Goal: Information Seeking & Learning: Learn about a topic

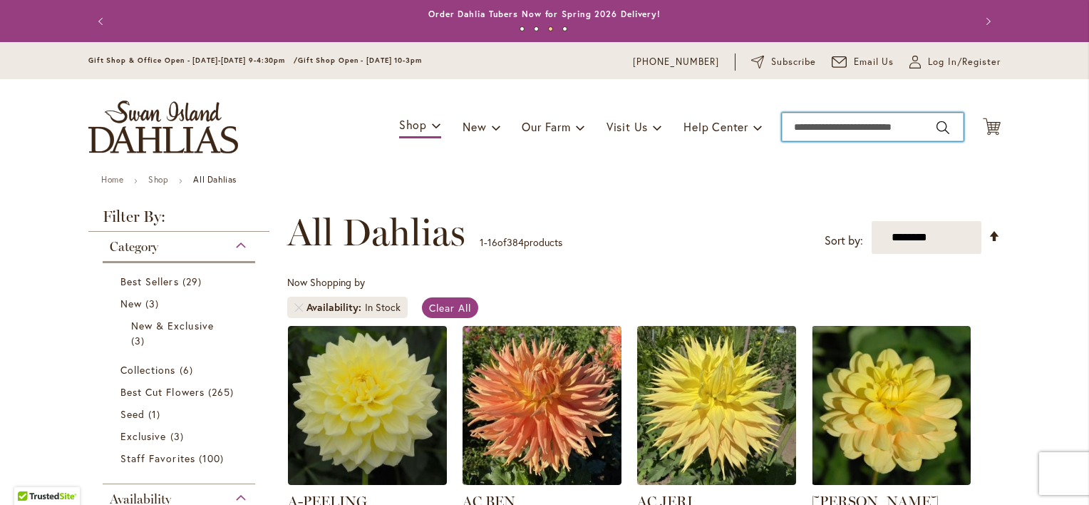
click at [833, 127] on input "Search" at bounding box center [873, 127] width 182 height 29
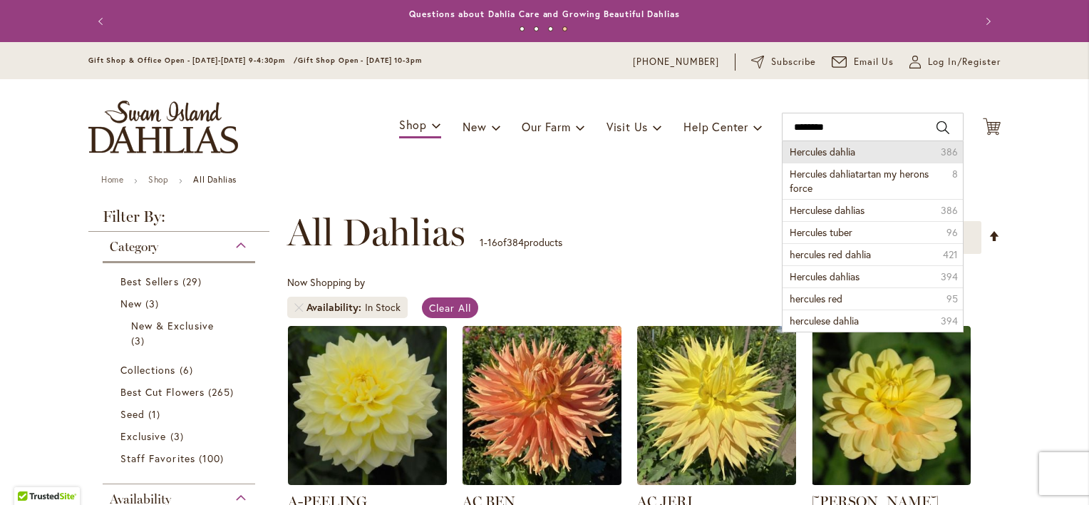
click at [811, 154] on span "Hercules dahlia" at bounding box center [823, 152] width 66 height 14
type input "**********"
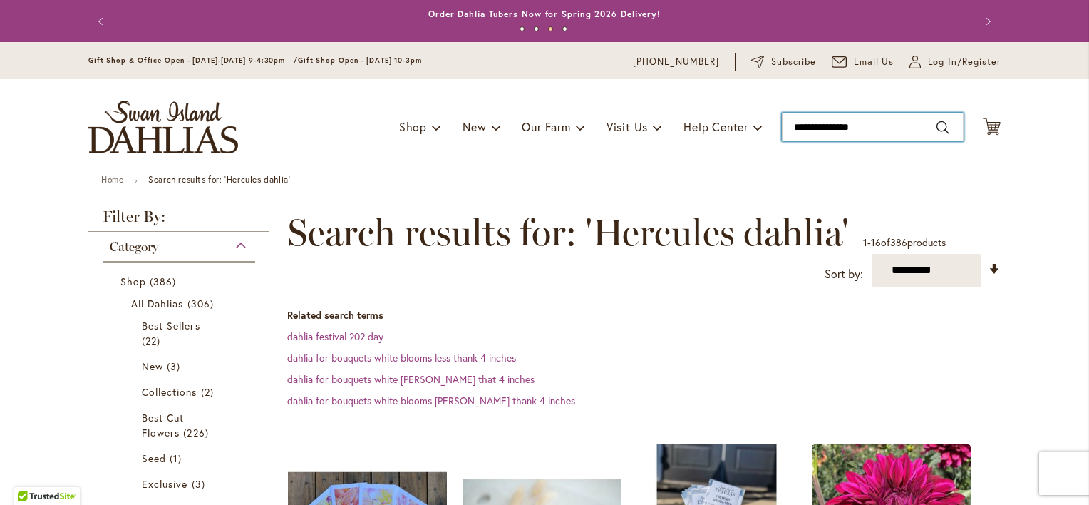
click at [884, 124] on input "**********" at bounding box center [873, 127] width 182 height 29
type input "*"
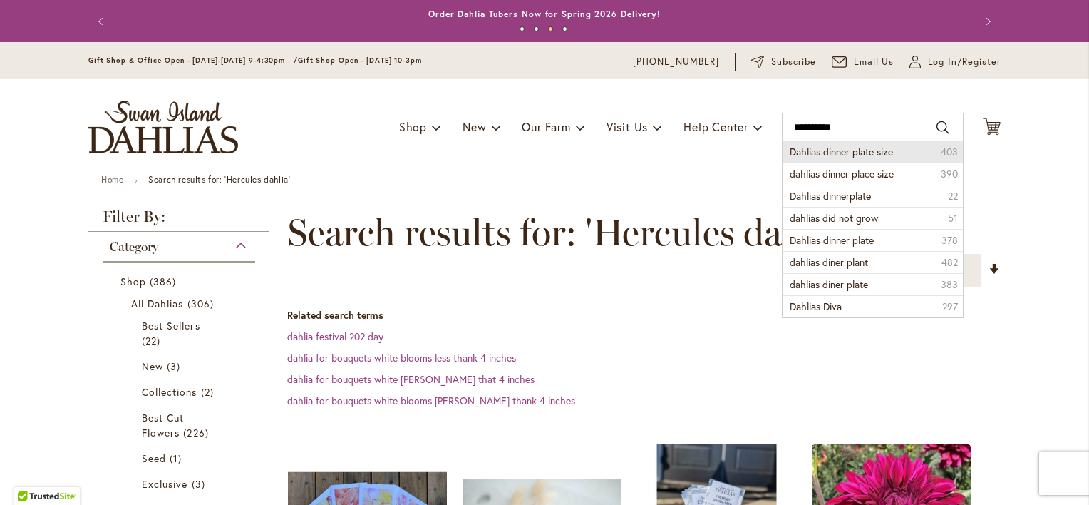
click at [838, 148] on span "Dahlias dinner plate size" at bounding box center [841, 152] width 103 height 14
type input "**********"
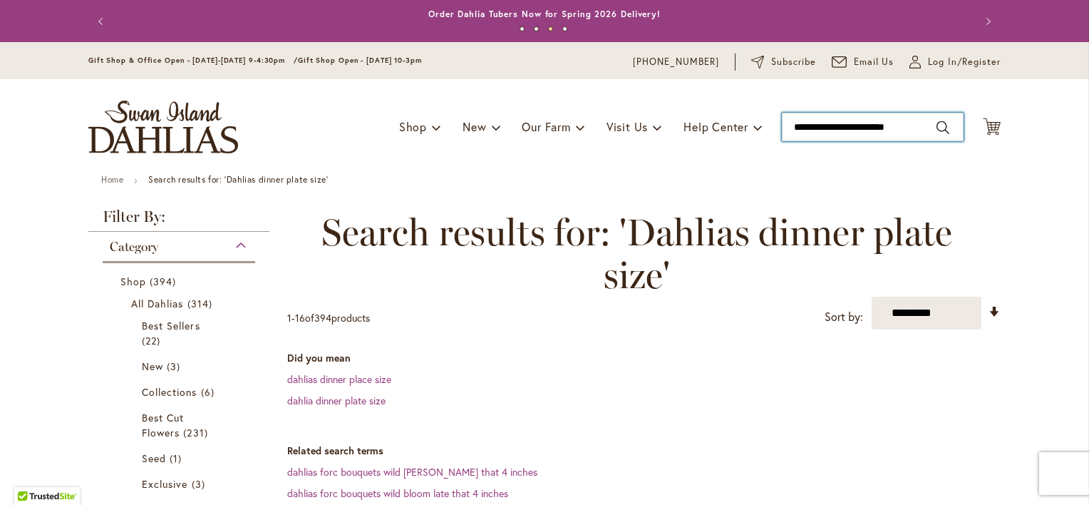
drag, startPoint x: 909, startPoint y: 125, endPoint x: 771, endPoint y: 134, distance: 137.8
click at [771, 134] on div "Toggle Nav Shop Dahlia Tubers Collections Fresh Cut Dahlias Gardening Supplies …" at bounding box center [544, 127] width 941 height 96
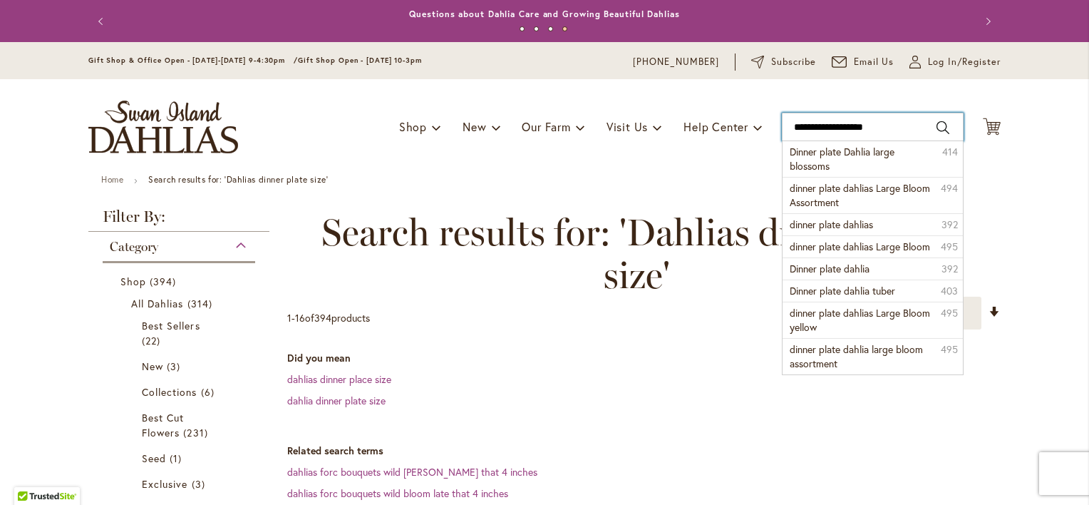
type input "**********"
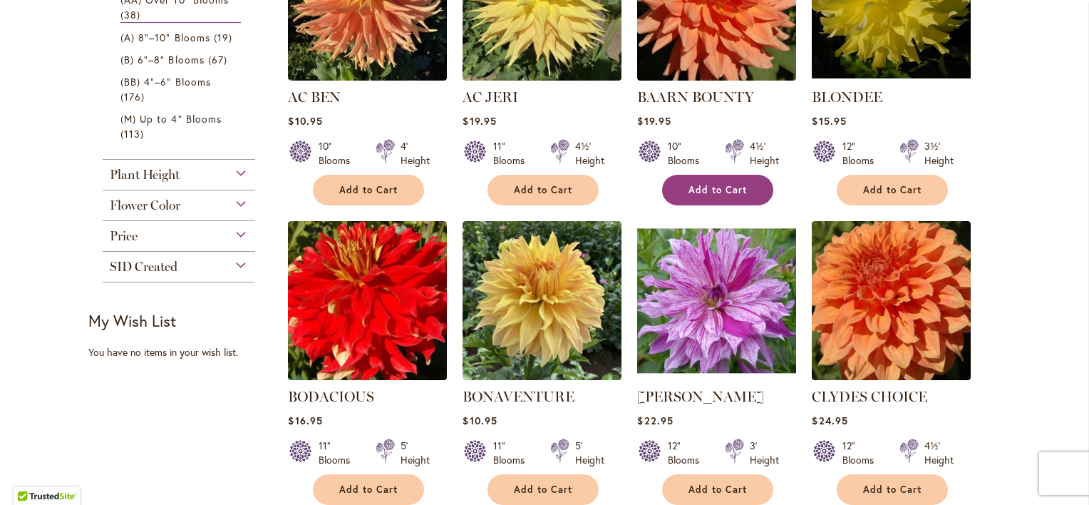
scroll to position [570, 0]
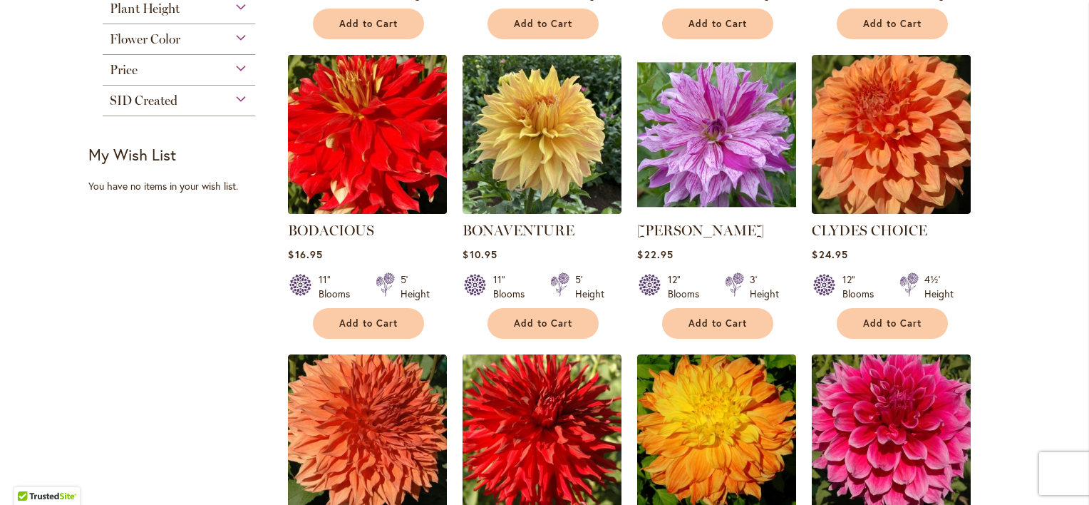
click at [379, 167] on img at bounding box center [367, 134] width 167 height 167
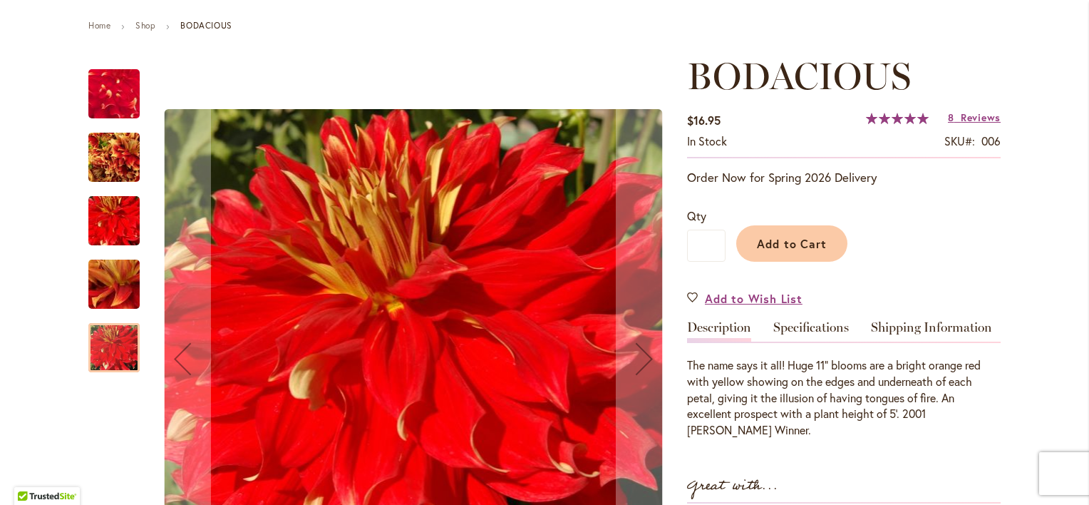
scroll to position [285, 0]
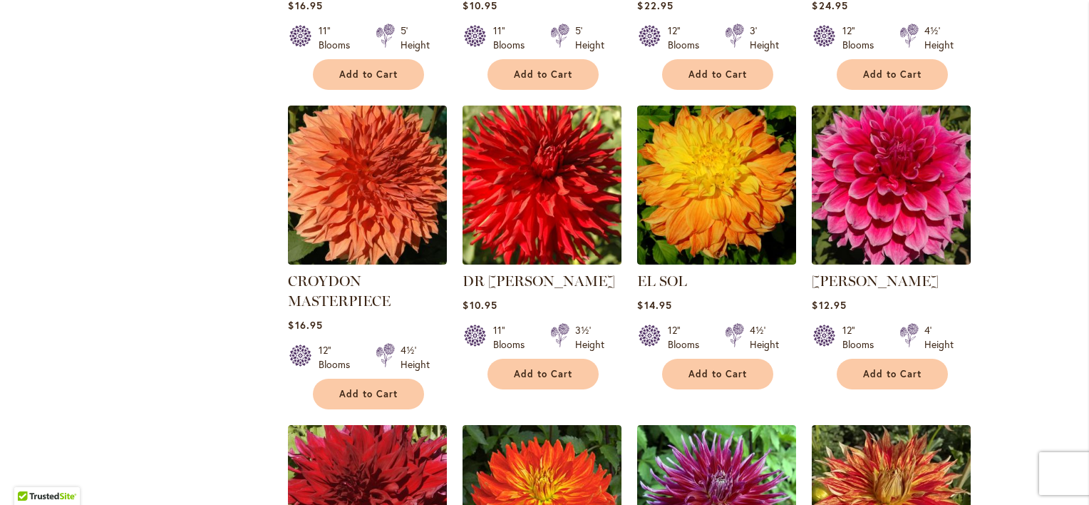
scroll to position [855, 0]
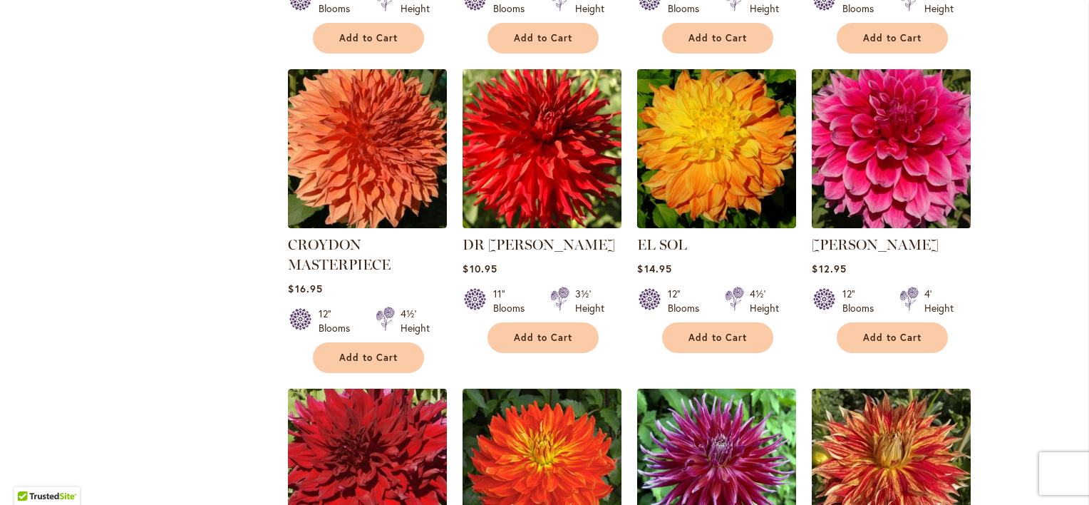
click at [911, 153] on img at bounding box center [891, 148] width 167 height 167
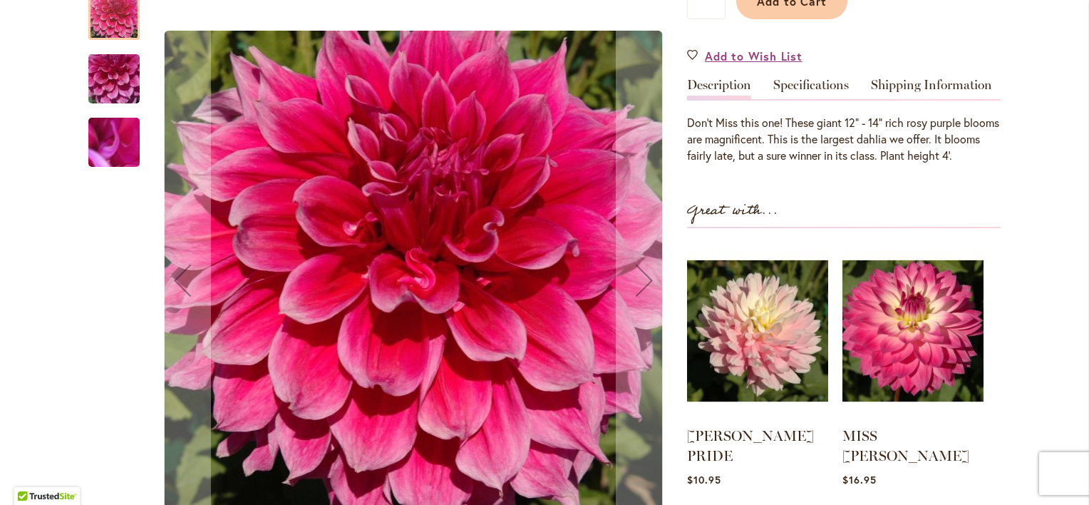
scroll to position [428, 0]
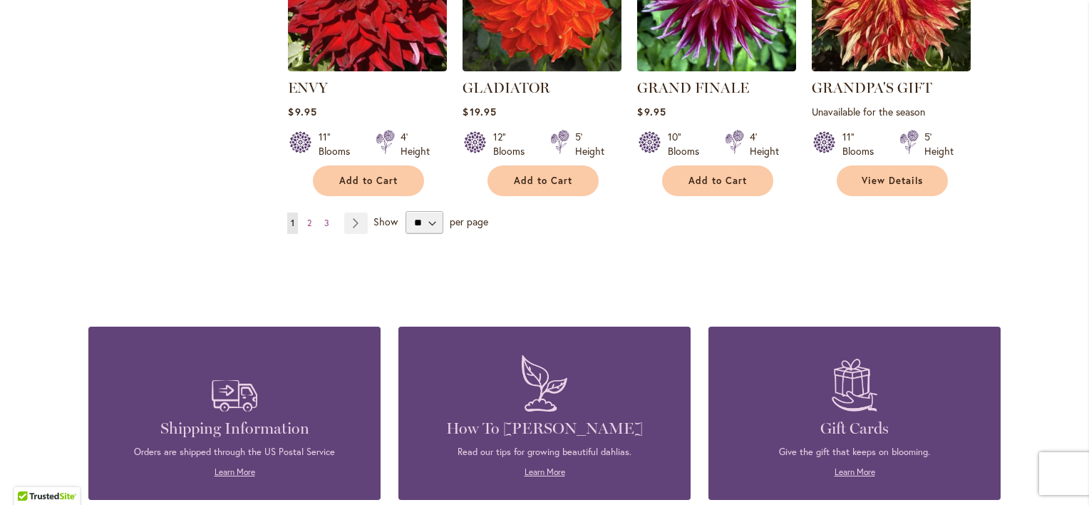
scroll to position [1354, 0]
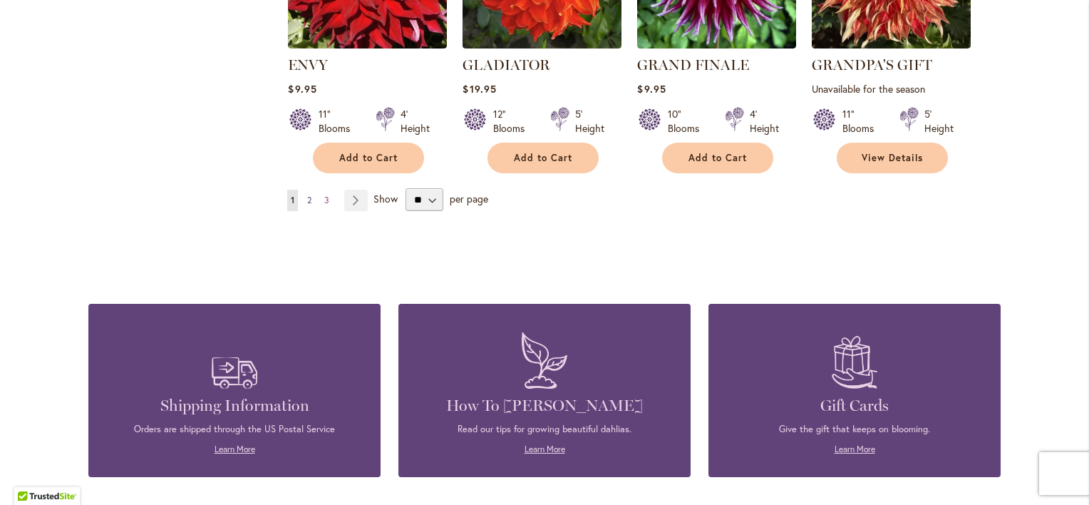
click at [307, 198] on span "2" at bounding box center [309, 200] width 4 height 11
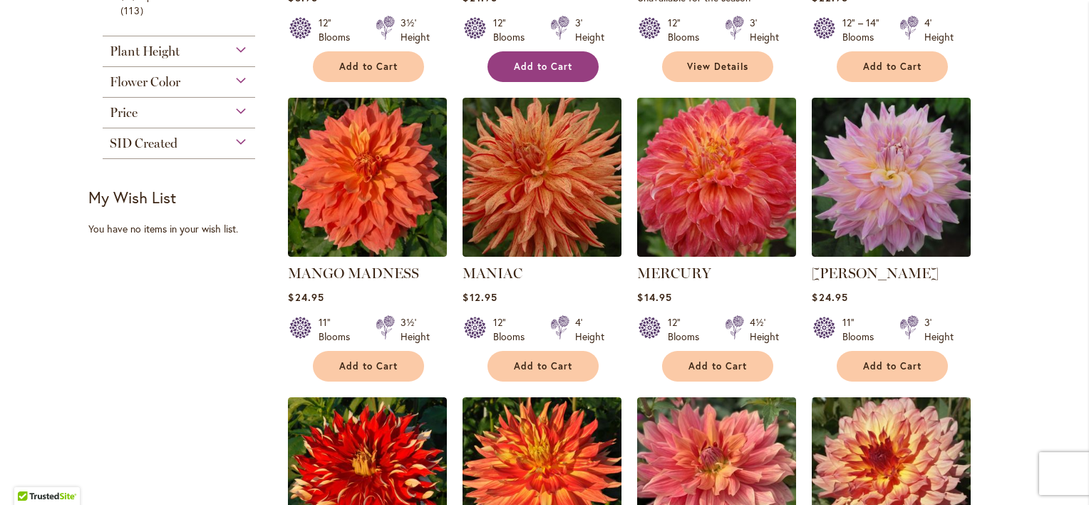
scroll to position [570, 0]
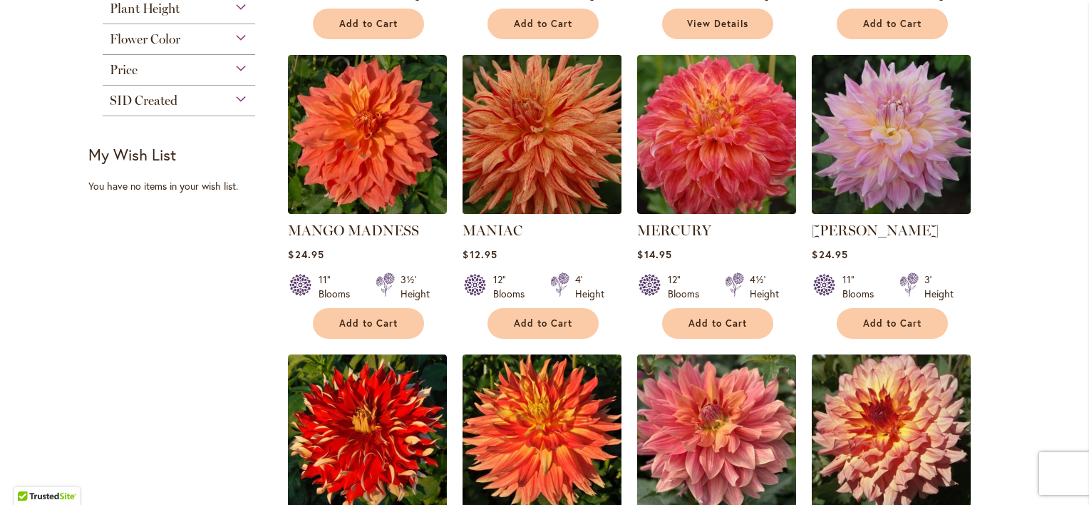
click at [539, 134] on img at bounding box center [542, 134] width 167 height 167
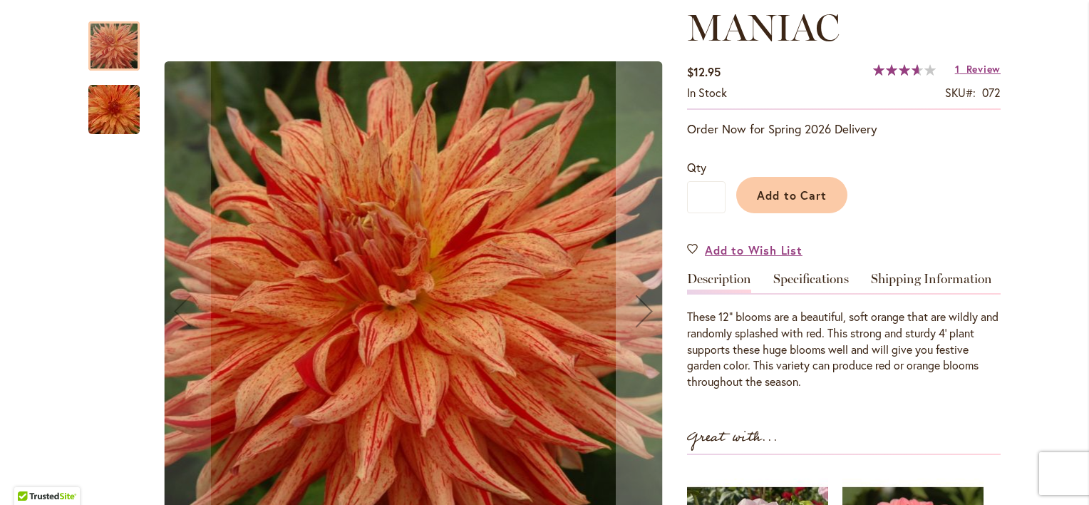
scroll to position [214, 0]
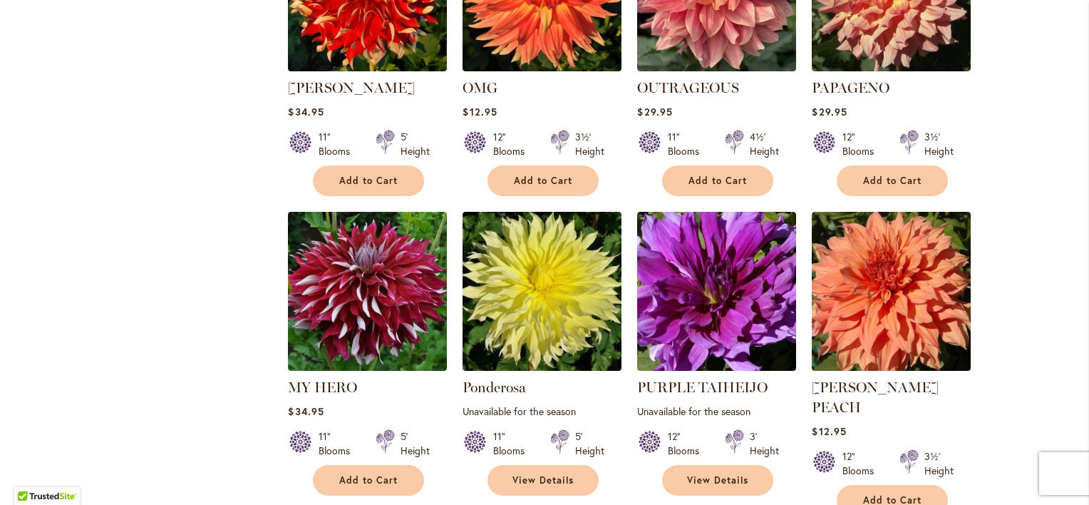
scroll to position [1069, 0]
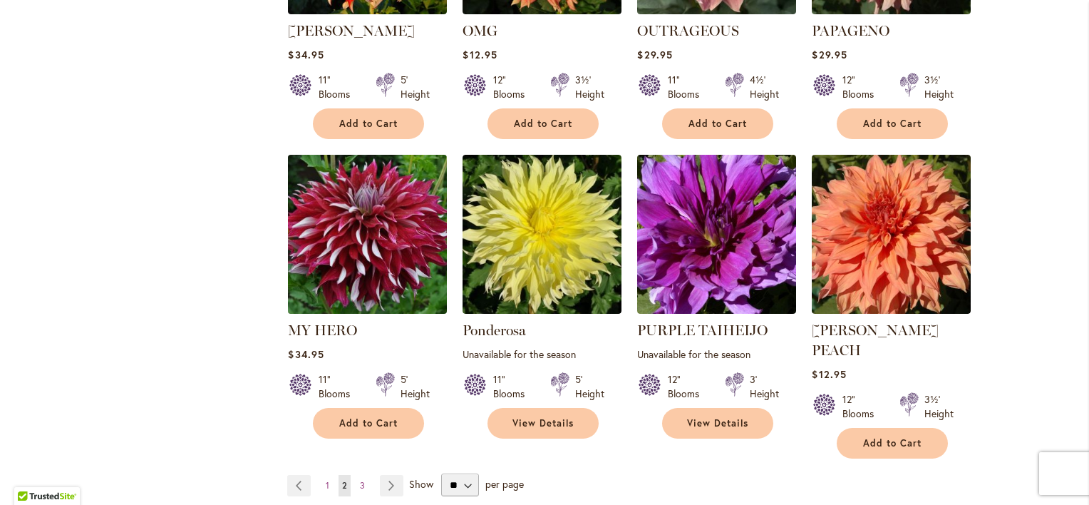
click at [388, 248] on img at bounding box center [367, 233] width 167 height 167
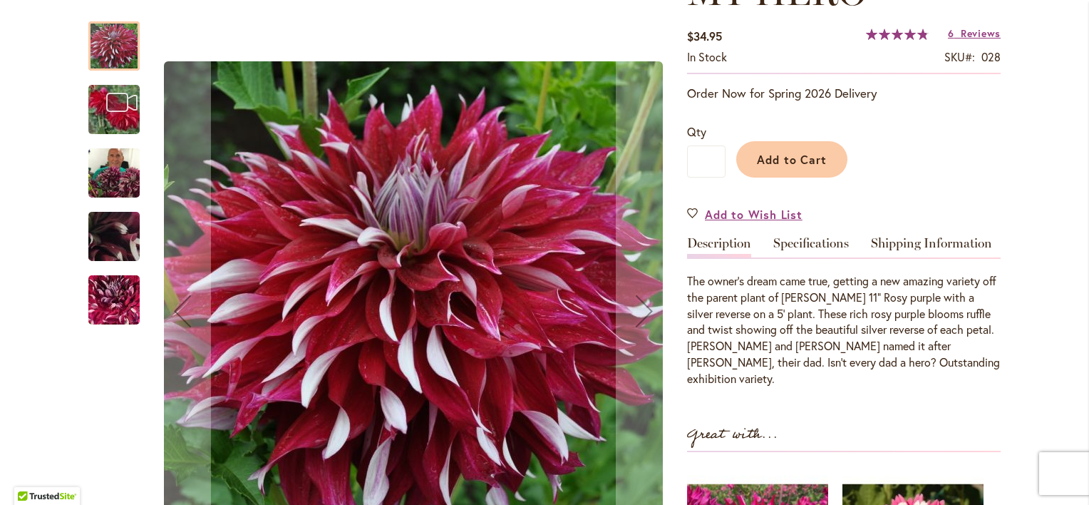
scroll to position [214, 0]
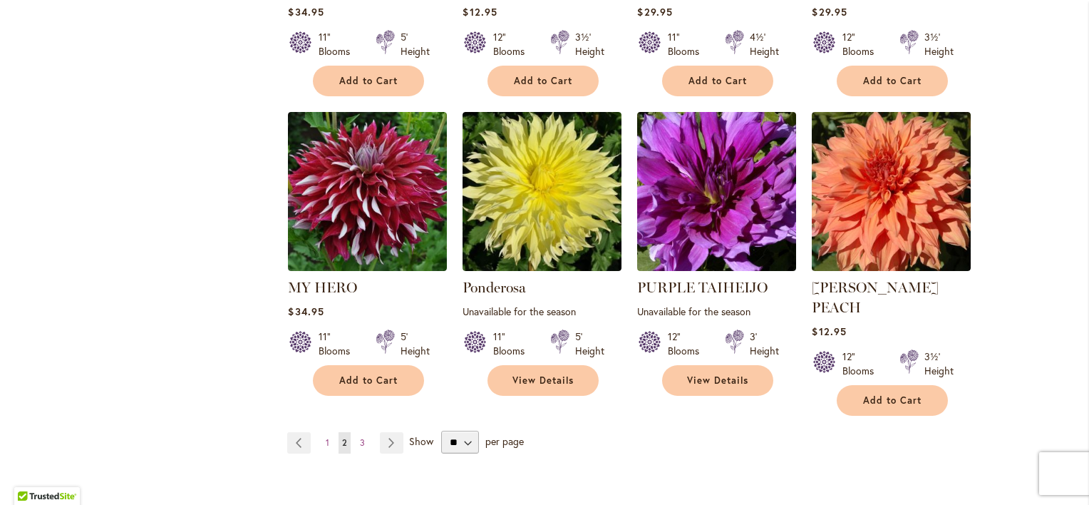
scroll to position [1283, 0]
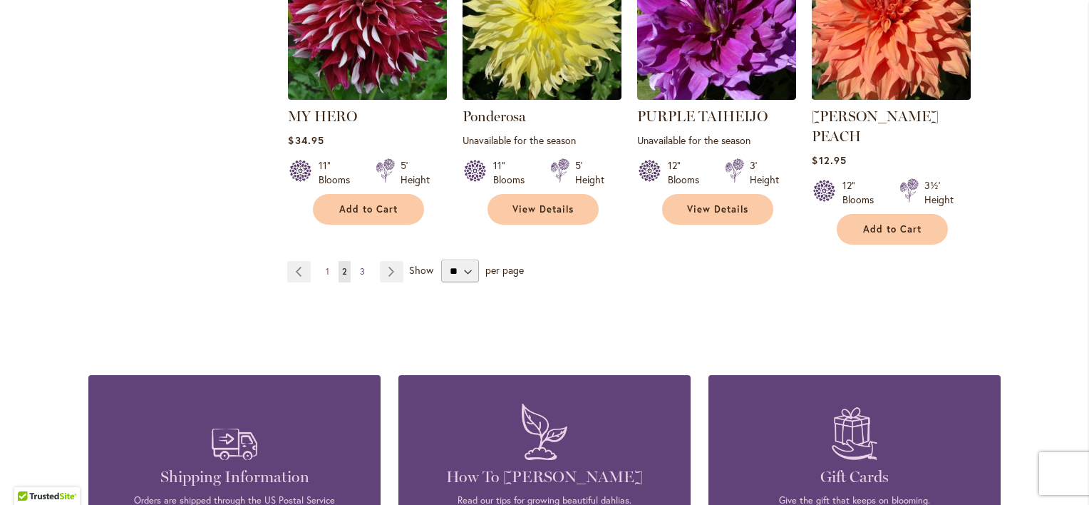
click at [360, 266] on span "3" at bounding box center [362, 271] width 5 height 11
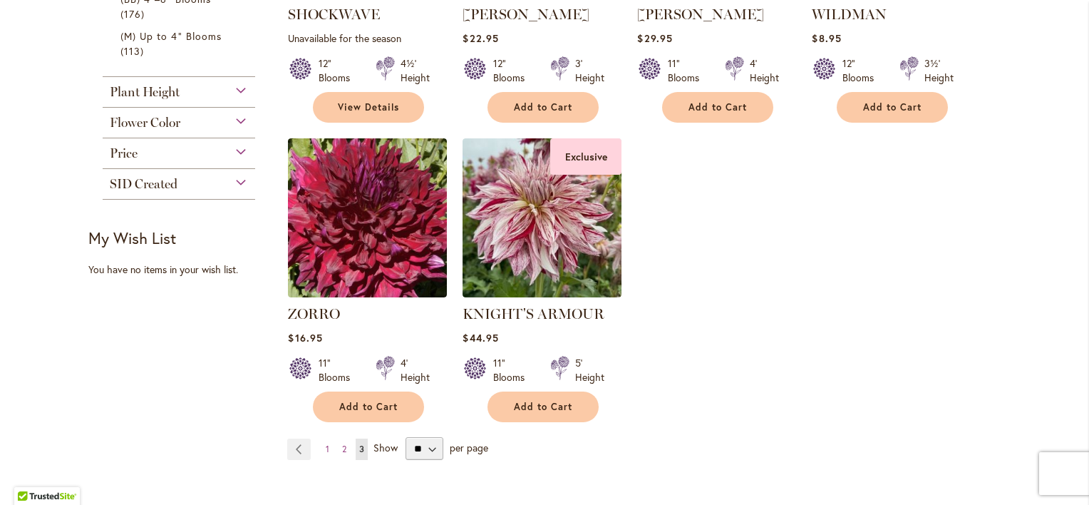
scroll to position [499, 0]
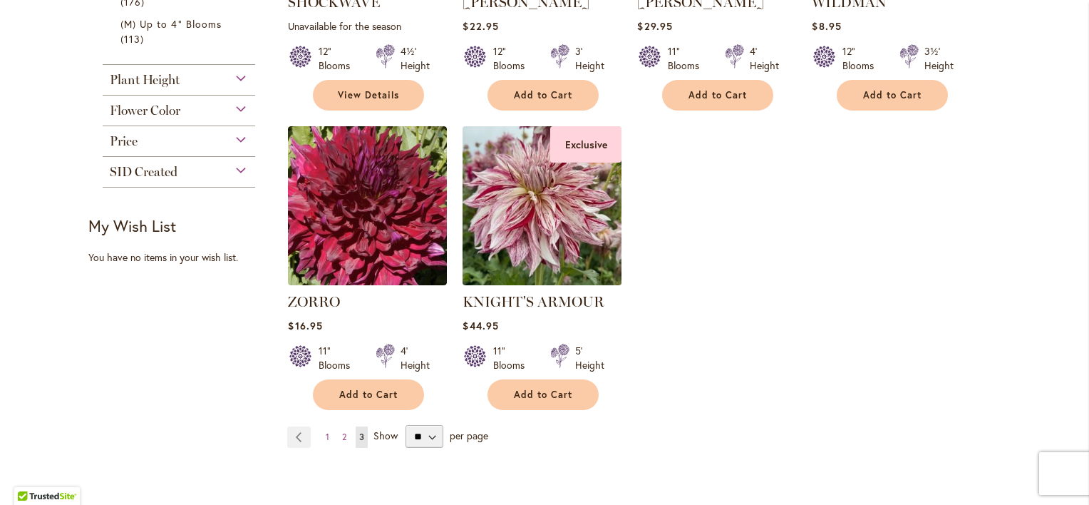
click at [550, 242] on img at bounding box center [542, 205] width 167 height 167
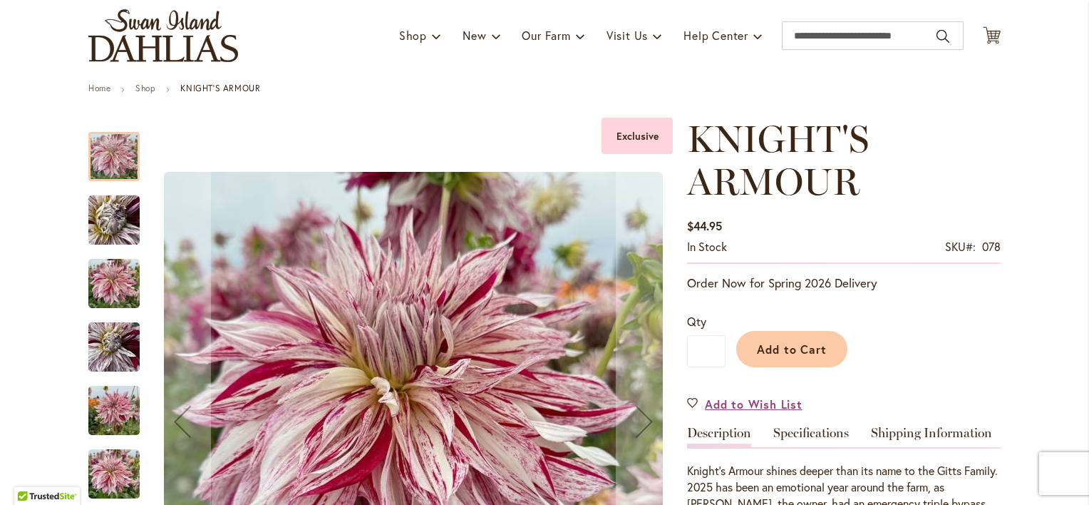
scroll to position [71, 0]
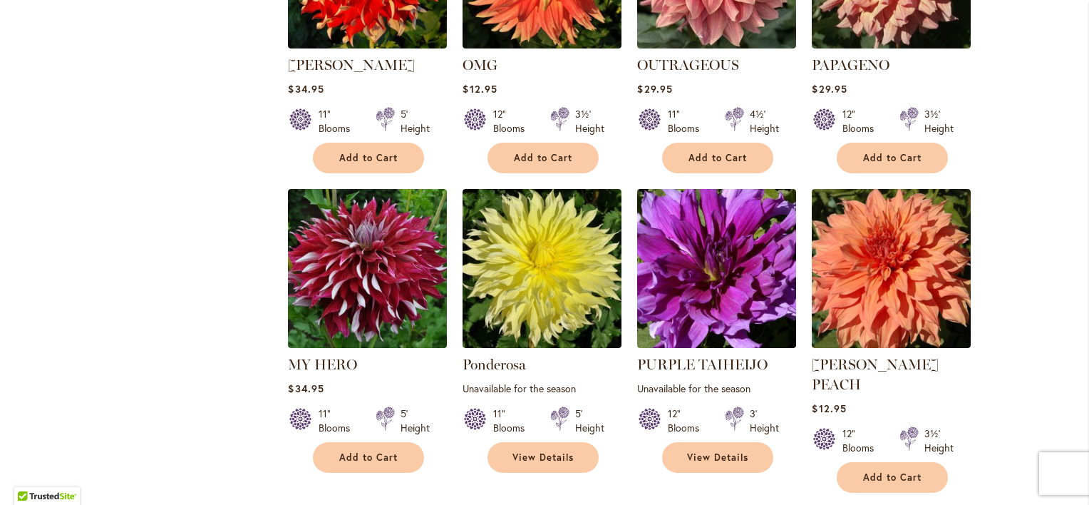
scroll to position [1069, 0]
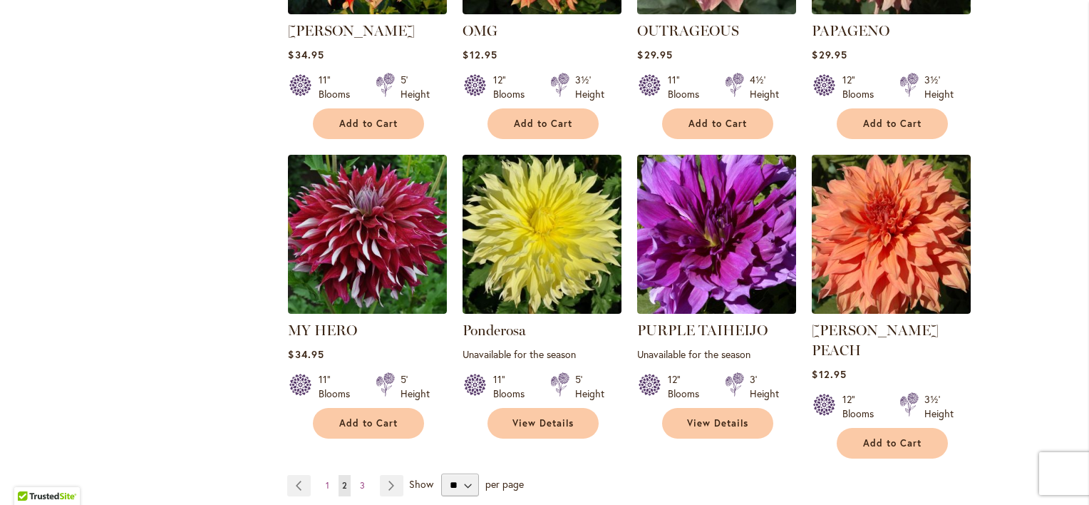
click at [314, 475] on ul "Page Previous Page 1 You're currently reading page 2 Page 3 Page Next" at bounding box center [348, 485] width 122 height 21
click at [322, 475] on link "Page 1" at bounding box center [327, 485] width 11 height 21
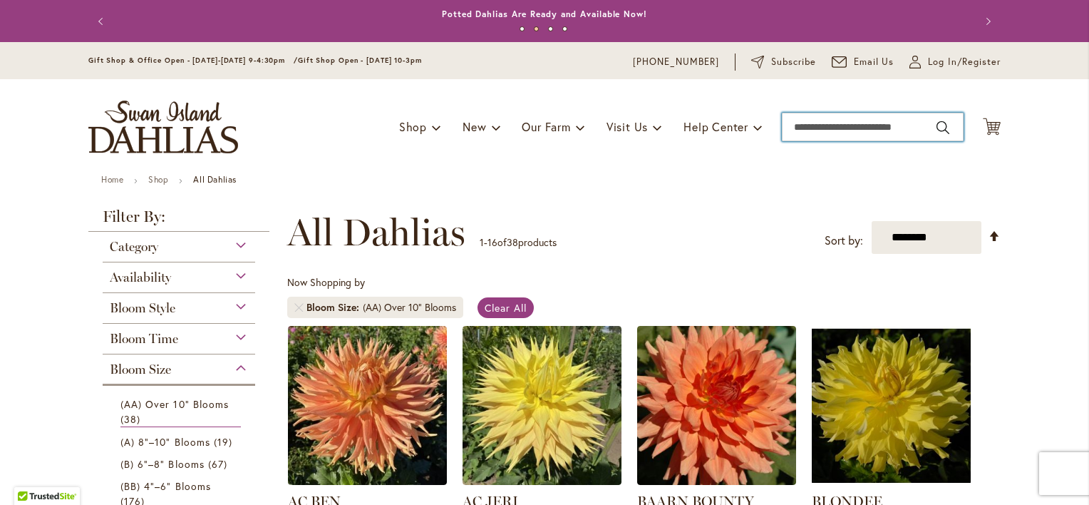
click at [848, 125] on input "Search" at bounding box center [873, 127] width 182 height 29
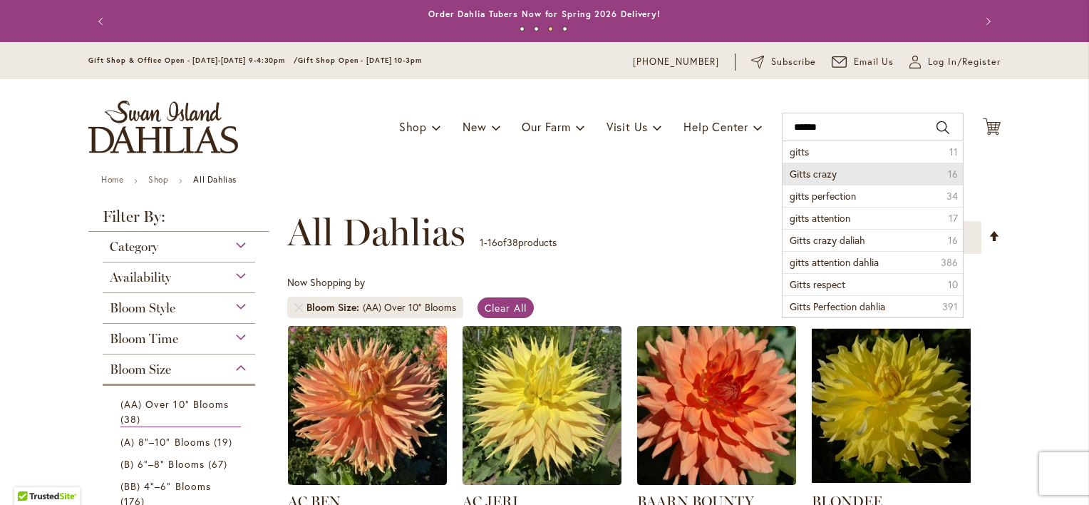
click at [838, 174] on li "Gitts crazy 16" at bounding box center [873, 174] width 180 height 22
type input "**********"
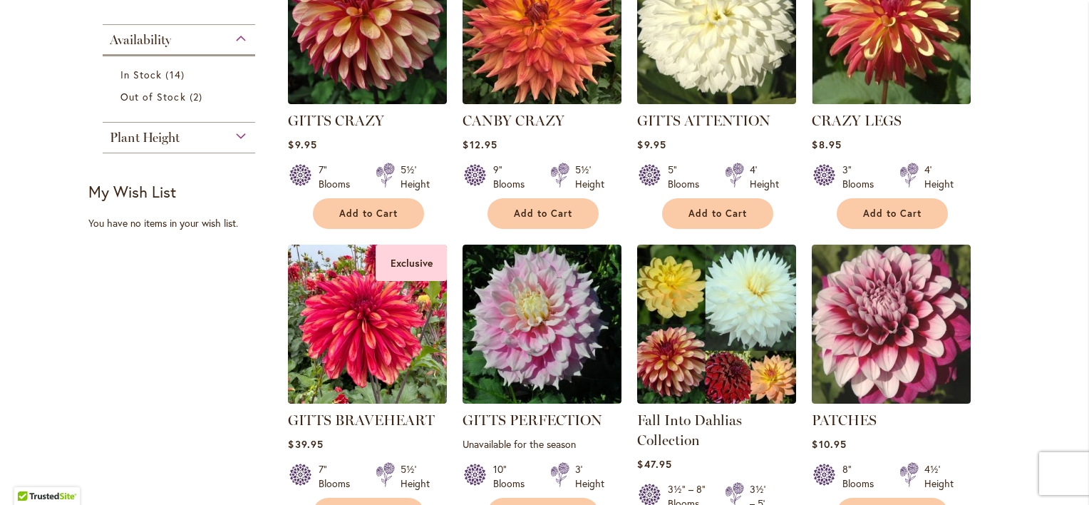
scroll to position [428, 0]
